Goal: Navigation & Orientation: Find specific page/section

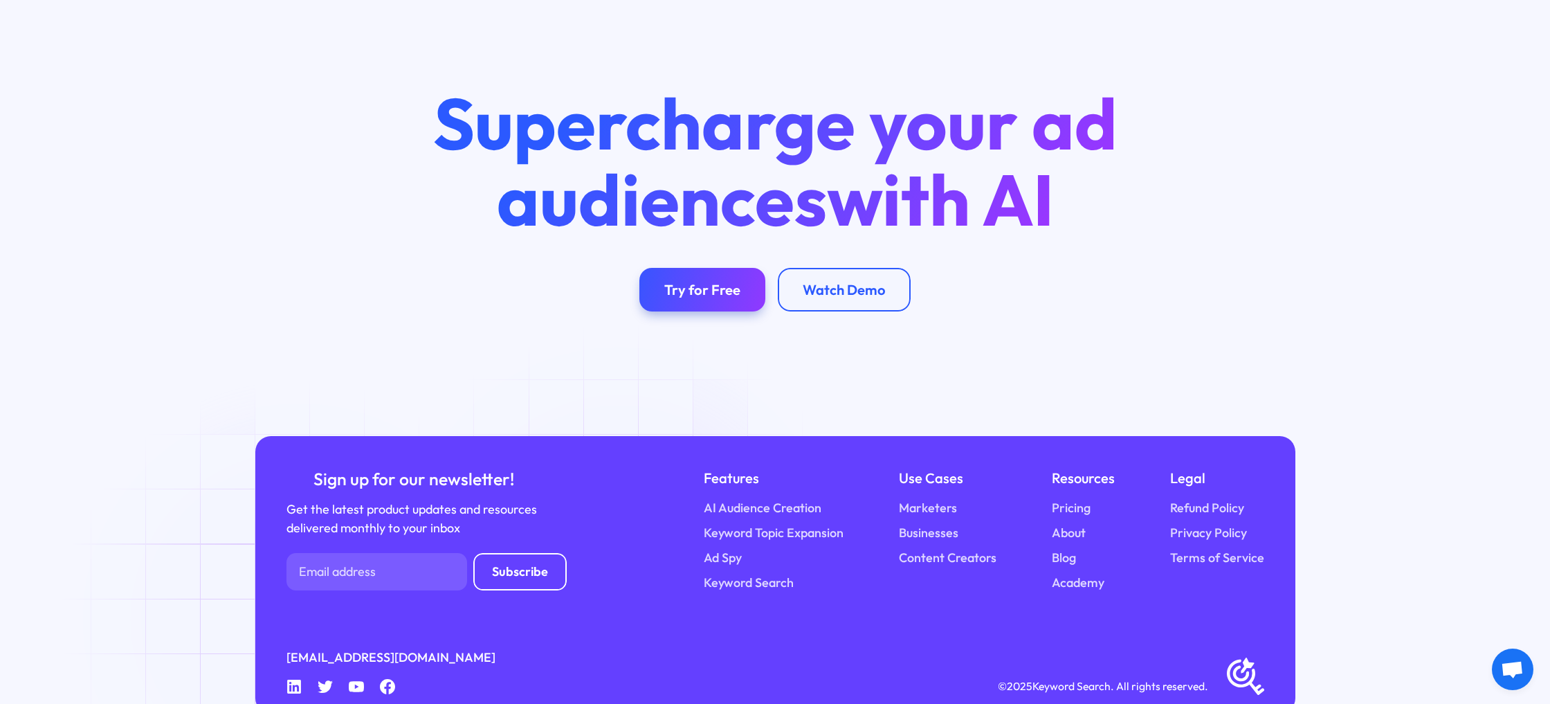
drag, startPoint x: 286, startPoint y: 619, endPoint x: 299, endPoint y: 619, distance: 13.2
click at [299, 680] on icon at bounding box center [294, 687] width 14 height 14
click at [291, 680] on icon at bounding box center [294, 687] width 14 height 14
click at [285, 658] on div "Sign up for our newsletter! Get the latest product updates and resources delive…" at bounding box center [775, 574] width 1040 height 277
click at [291, 679] on icon "Linkedin" at bounding box center [294, 687] width 16 height 16
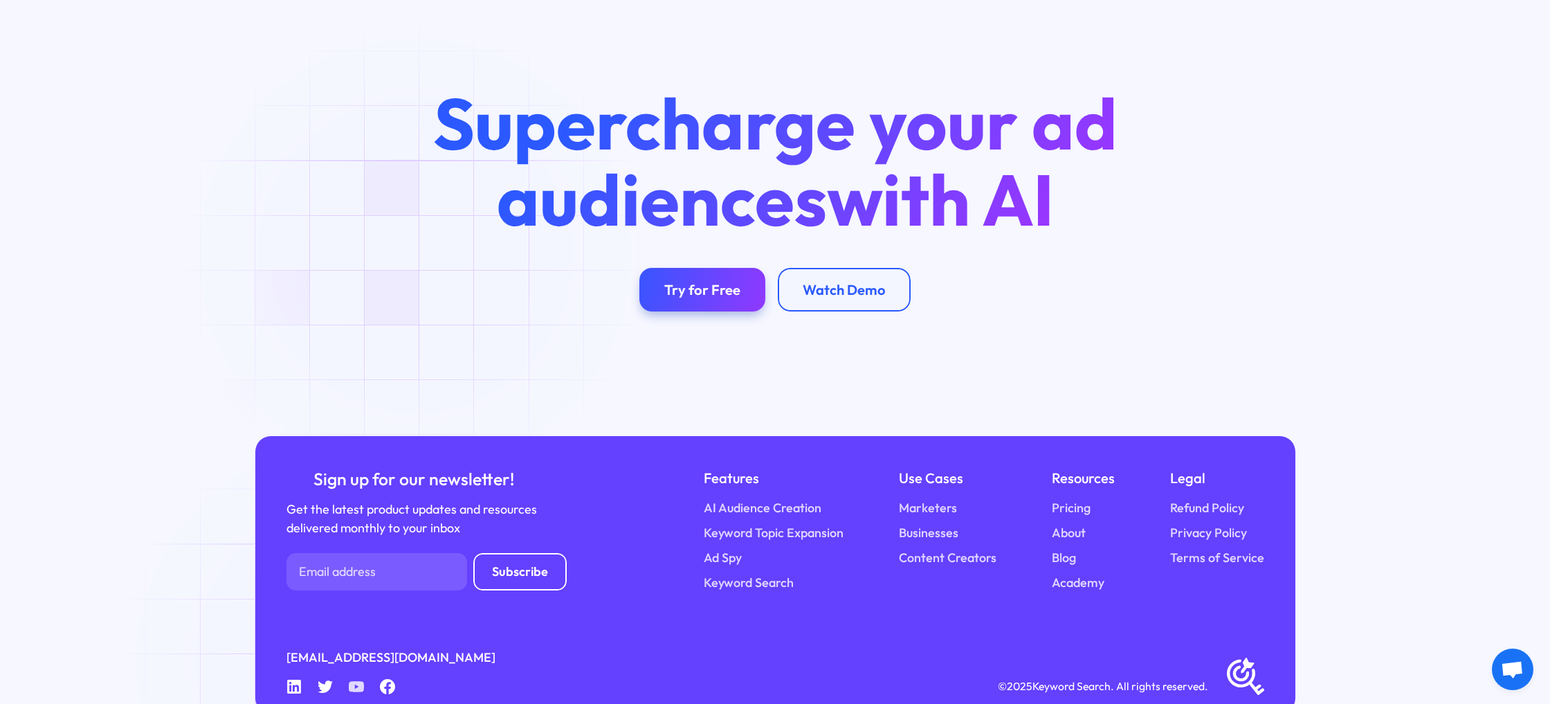
click at [353, 679] on icon "Youtube" at bounding box center [357, 687] width 16 height 16
click at [390, 679] on icon at bounding box center [388, 687] width 16 height 16
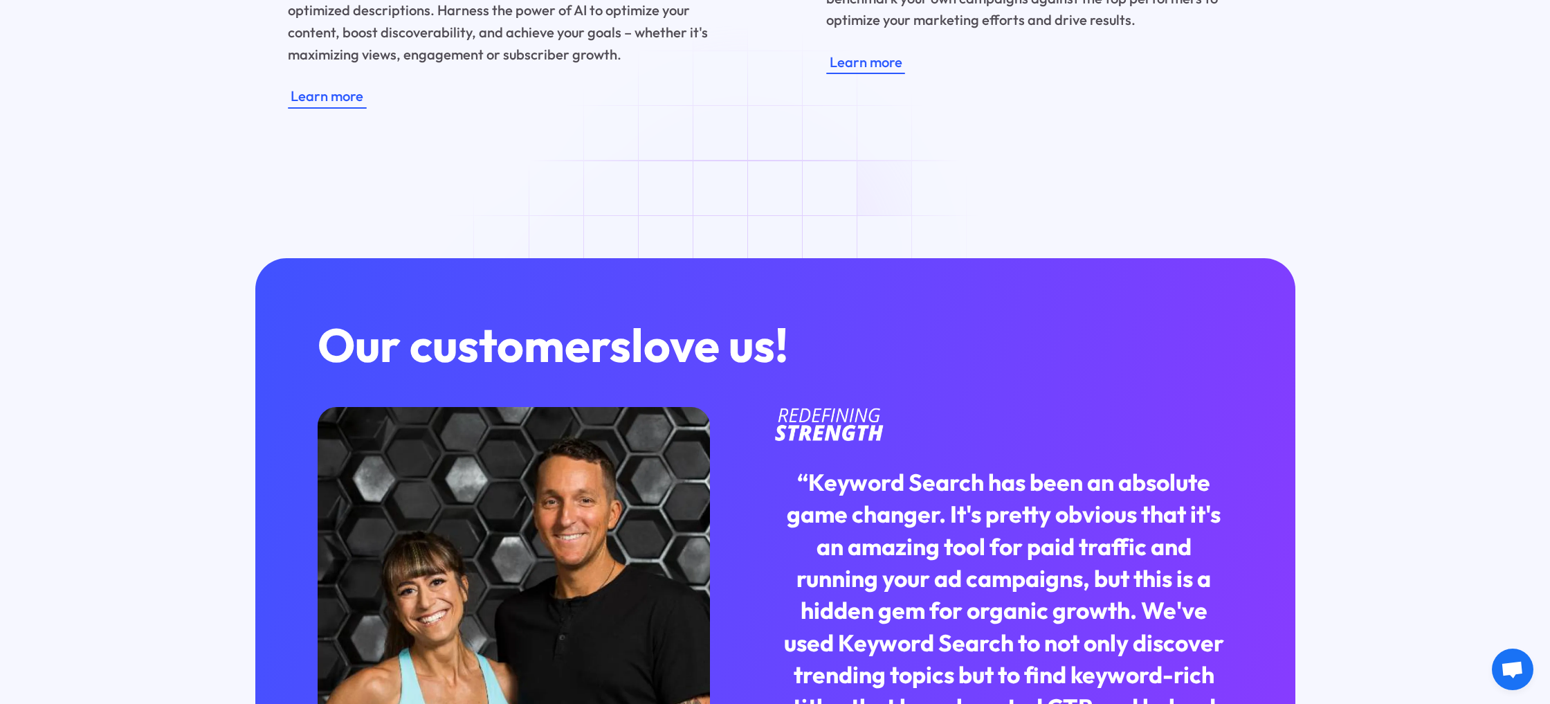
scroll to position [5395, 0]
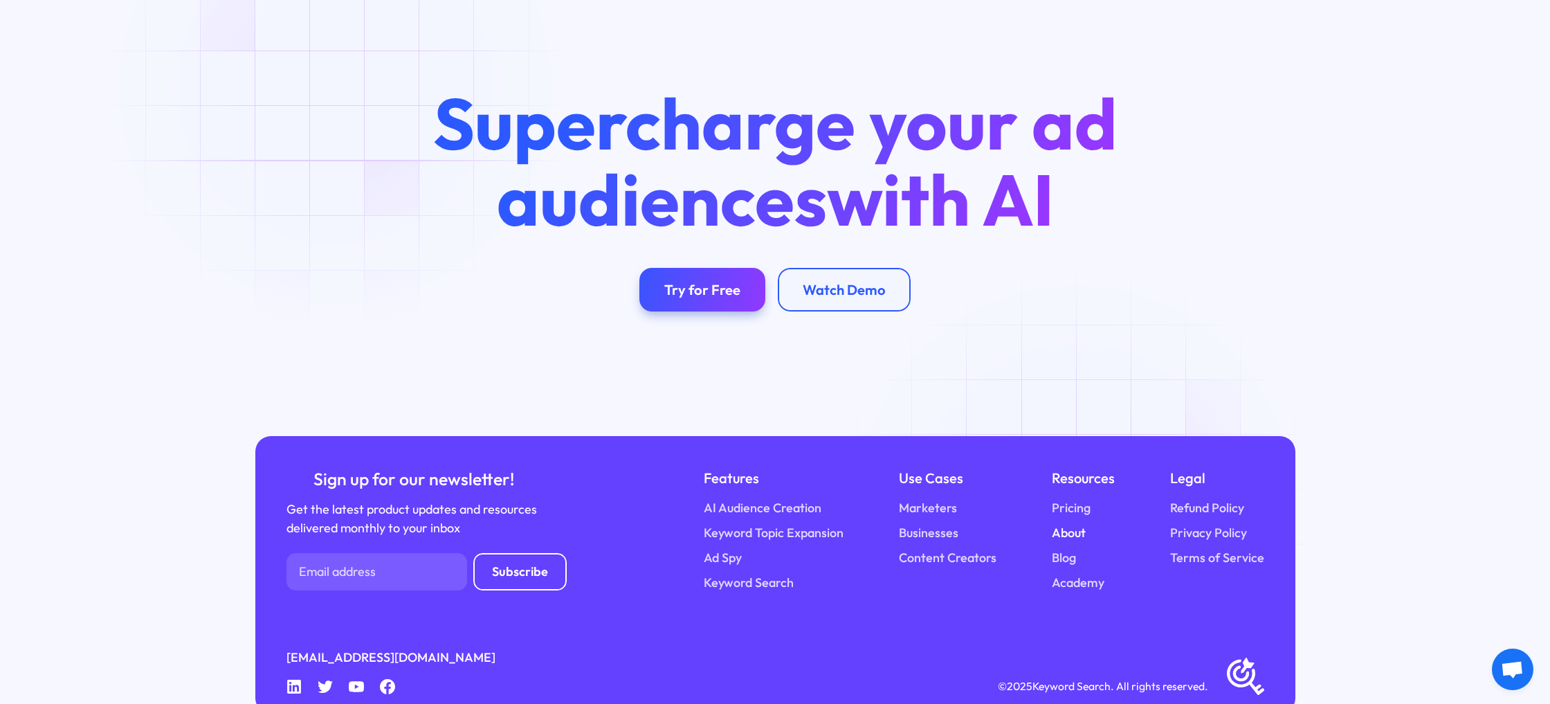
click at [1076, 523] on link "About" at bounding box center [1069, 532] width 34 height 19
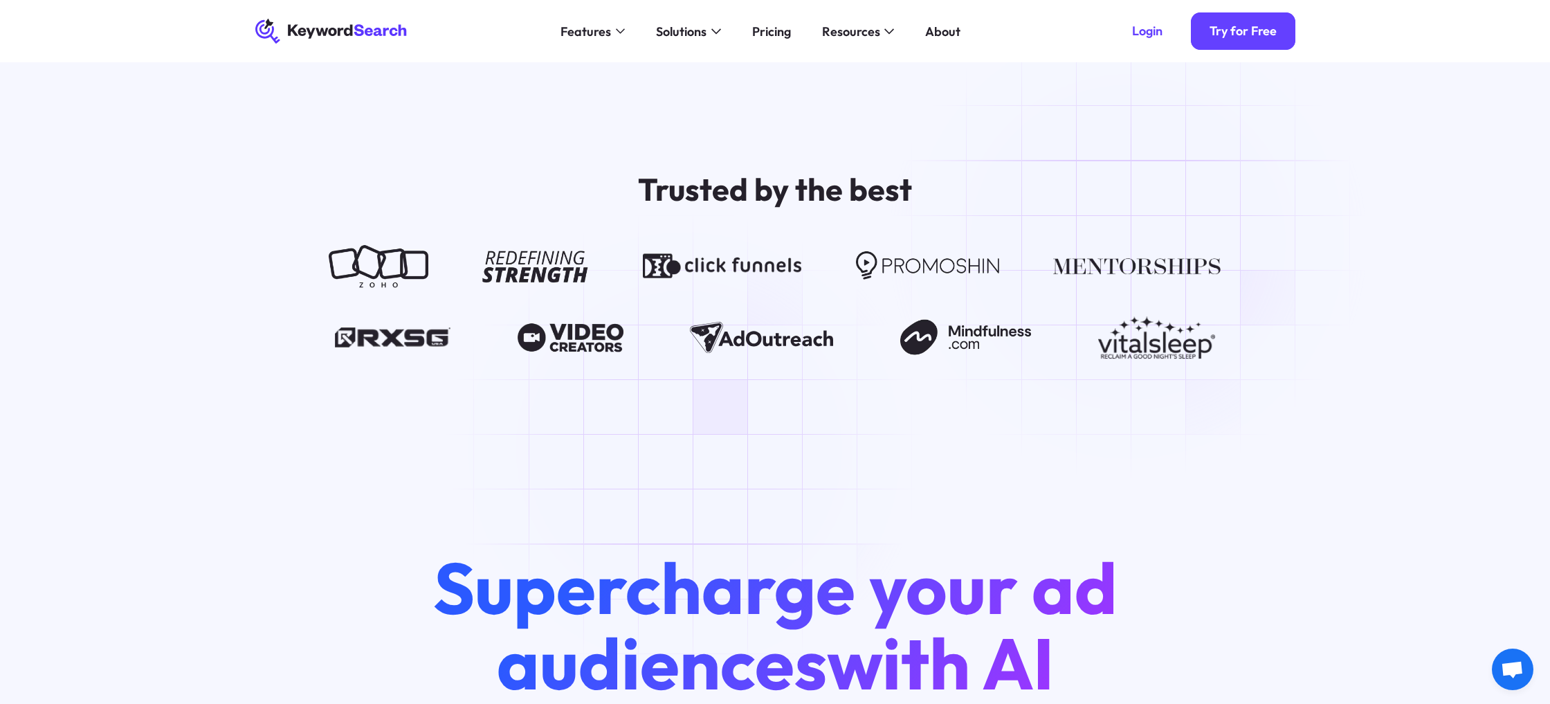
scroll to position [2960, 0]
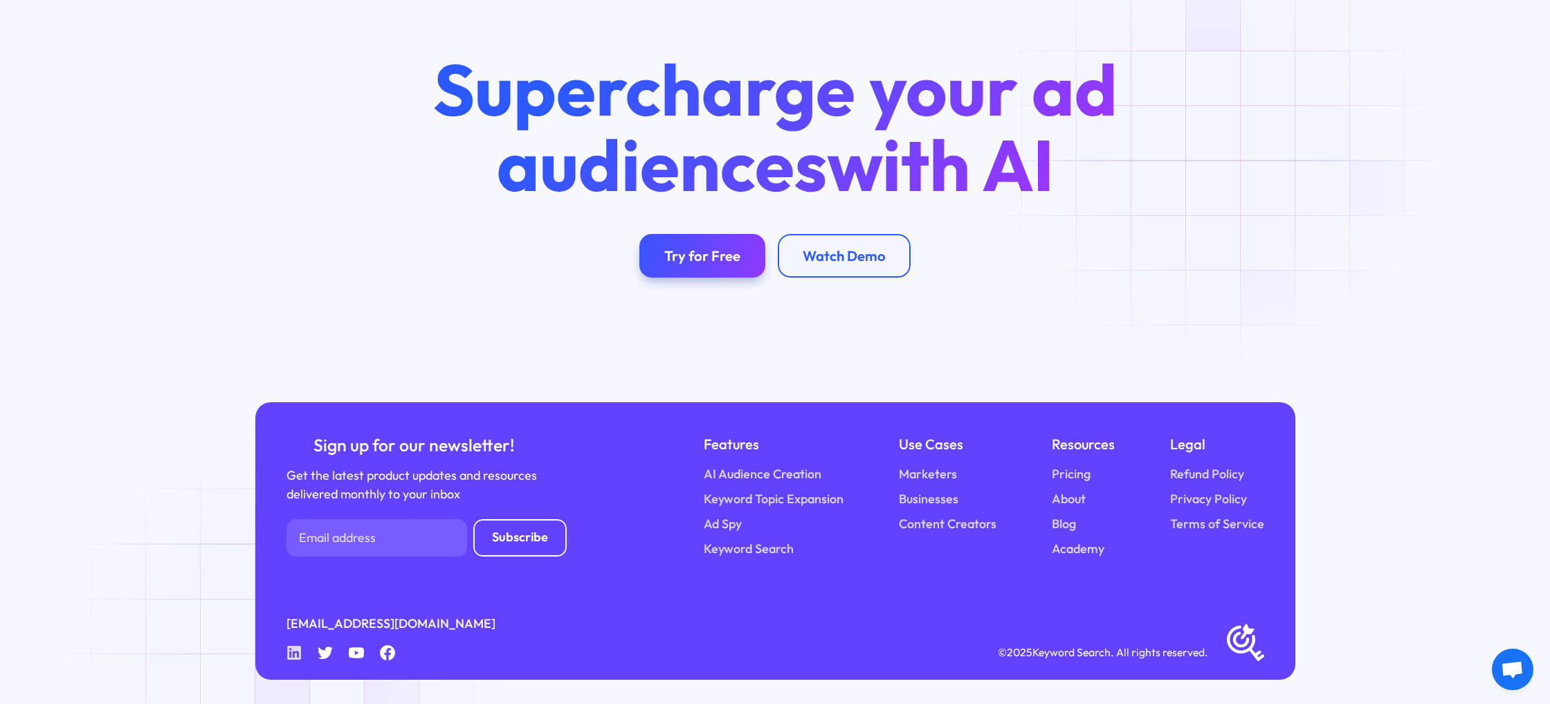
click at [286, 657] on icon "Linkedin" at bounding box center [294, 653] width 16 height 16
